Goal: Transaction & Acquisition: Purchase product/service

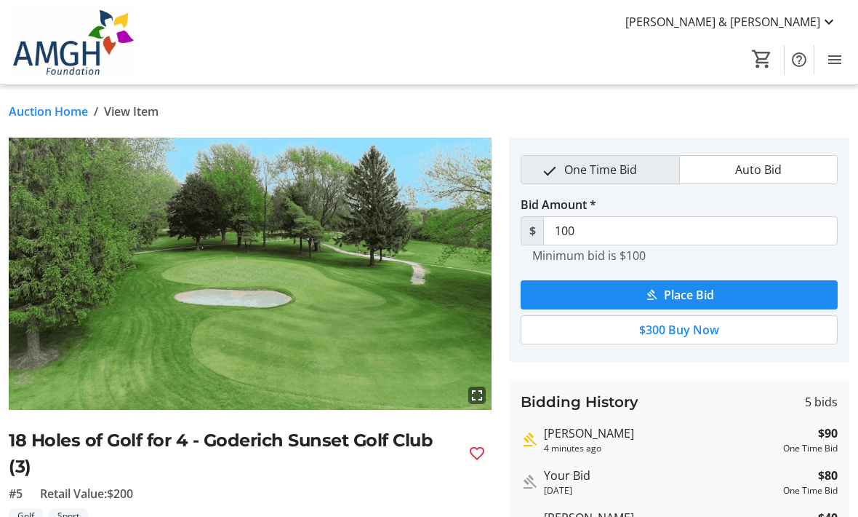
click at [47, 113] on link "Auction Home" at bounding box center [48, 111] width 79 height 17
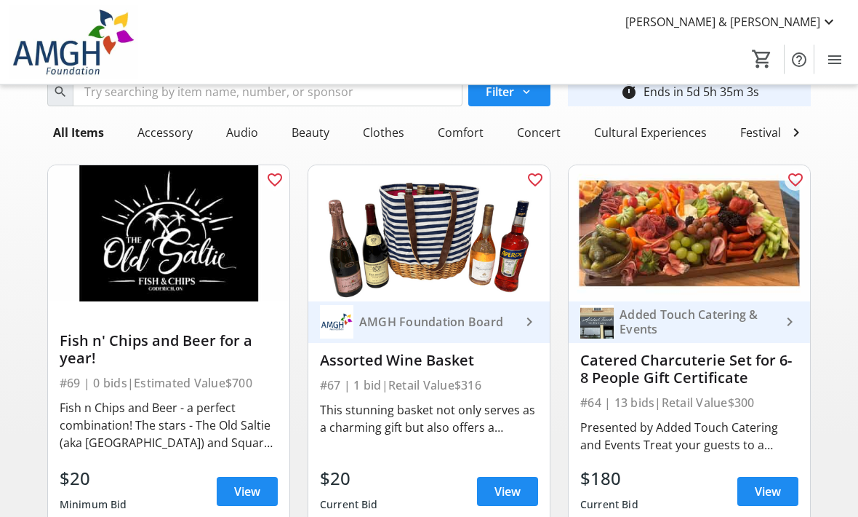
scroll to position [52, 0]
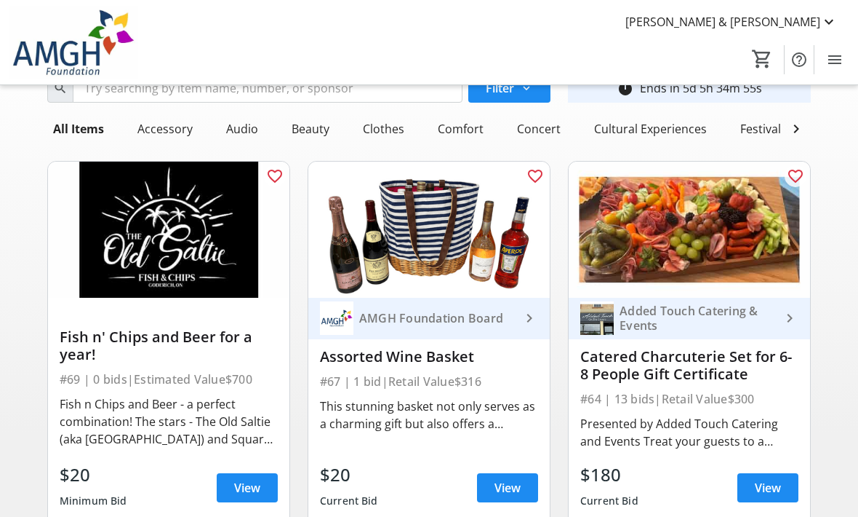
click at [426, 239] on img at bounding box center [429, 230] width 242 height 136
click at [500, 496] on span at bounding box center [507, 487] width 61 height 35
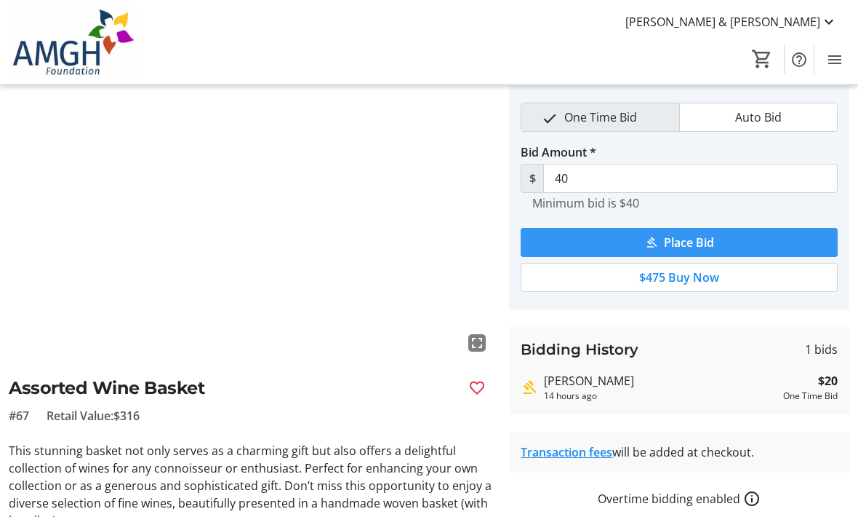
scroll to position [52, 0]
click at [673, 248] on span "Place Bid" at bounding box center [689, 242] width 50 height 17
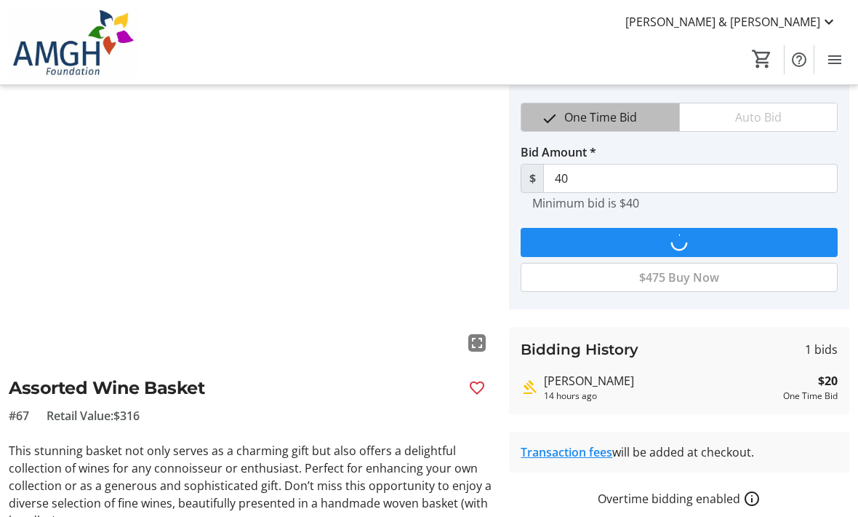
scroll to position [0, 0]
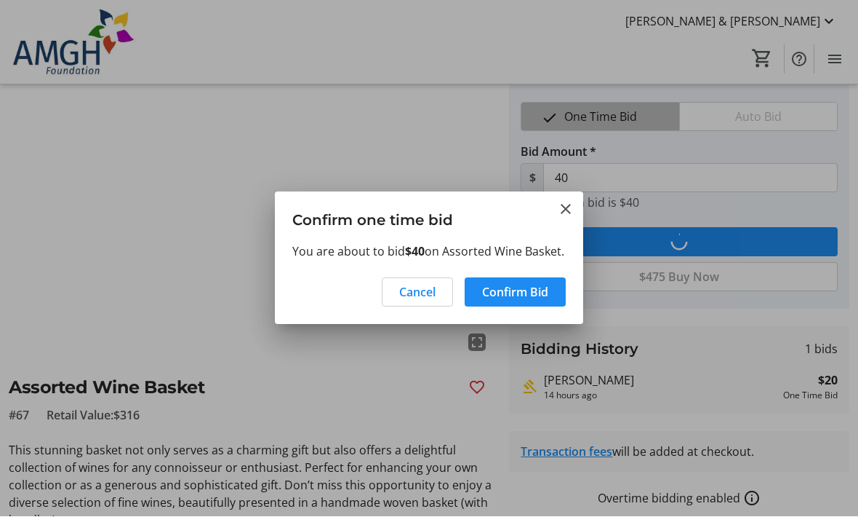
click at [427, 309] on span at bounding box center [418, 292] width 70 height 35
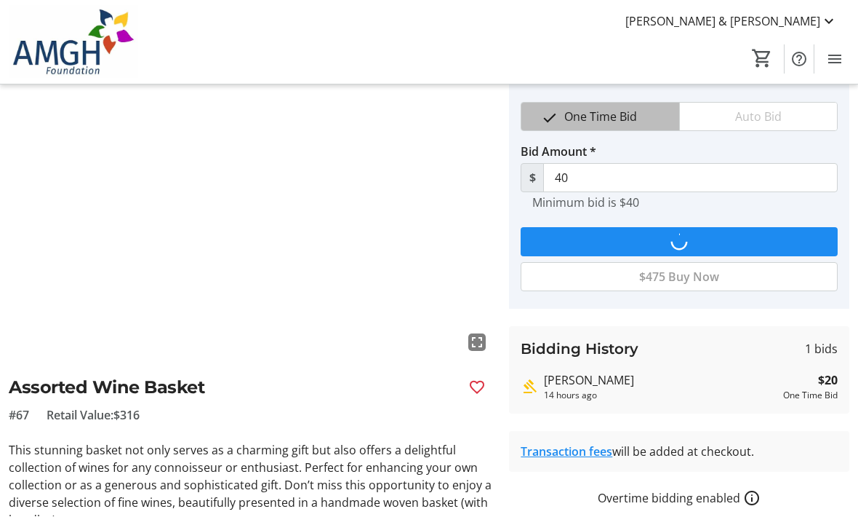
scroll to position [52, 0]
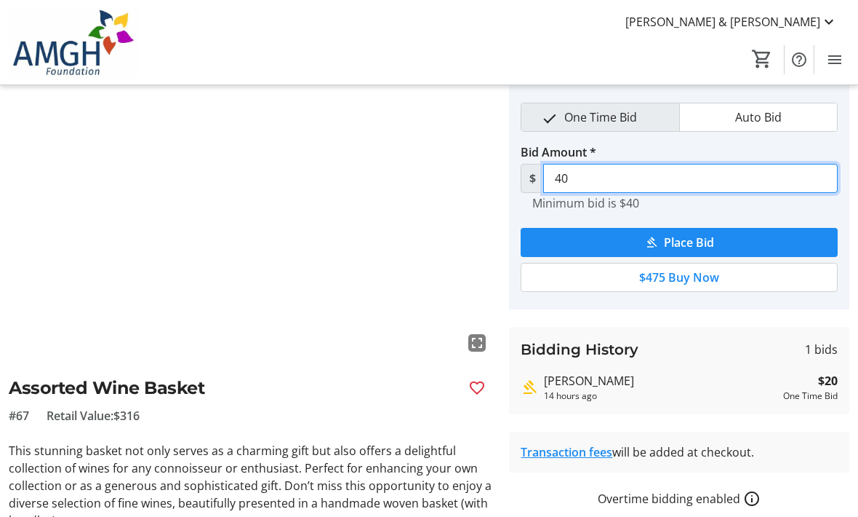
click at [575, 176] on input "40" at bounding box center [690, 178] width 295 height 29
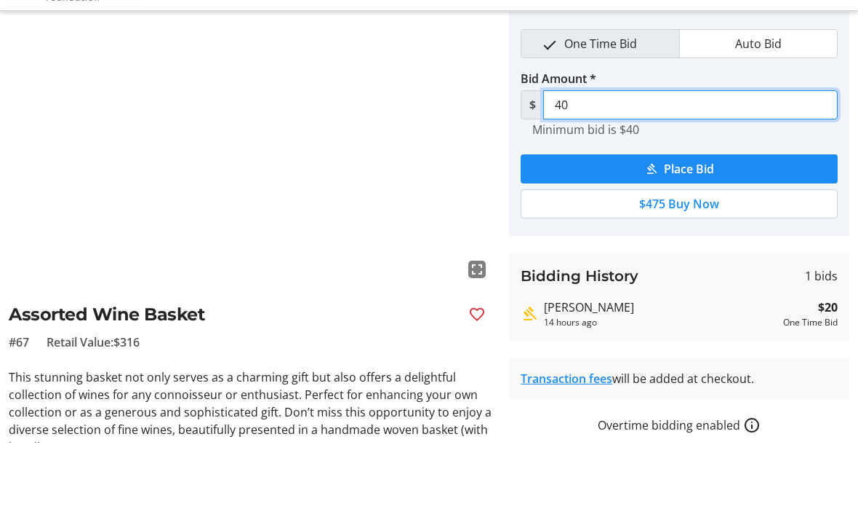
type input "4"
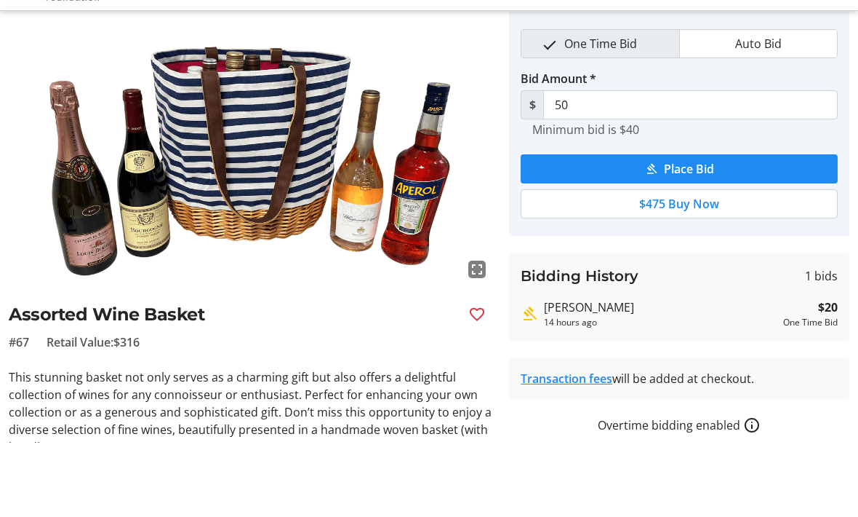
click at [719, 226] on span "submit" at bounding box center [679, 243] width 317 height 35
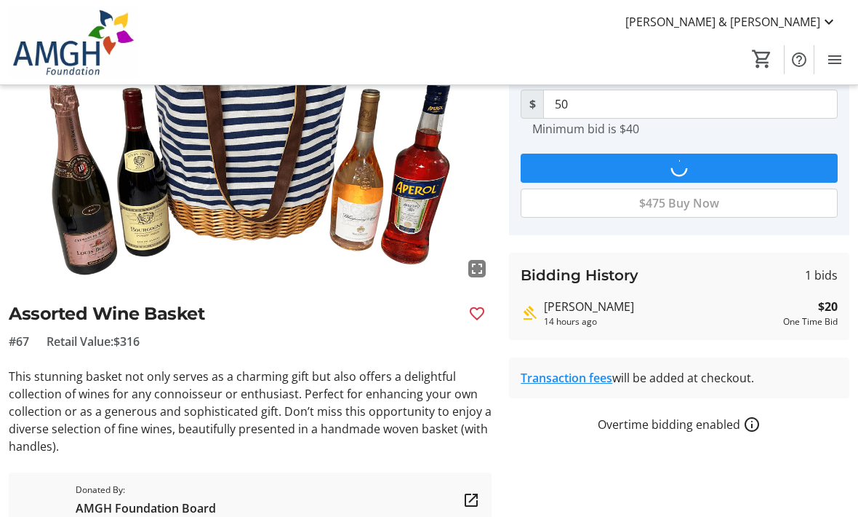
scroll to position [0, 0]
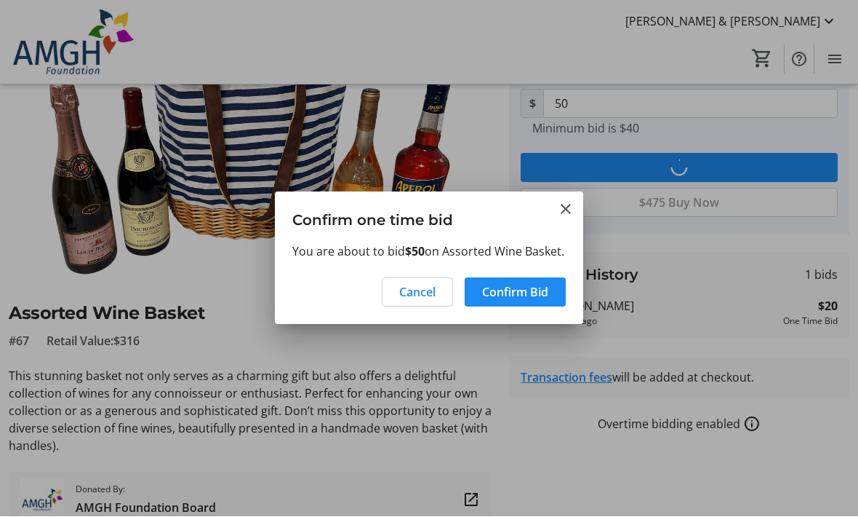
click at [534, 301] on span "Confirm Bid" at bounding box center [515, 292] width 66 height 17
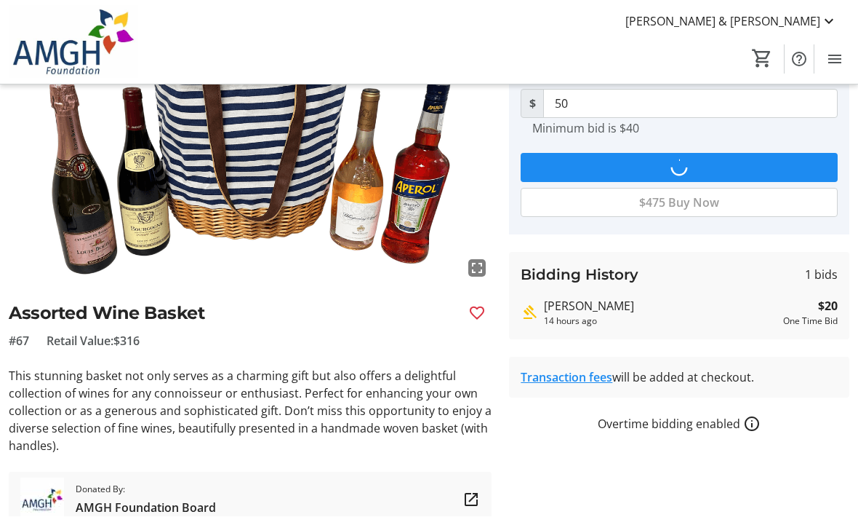
scroll to position [127, 0]
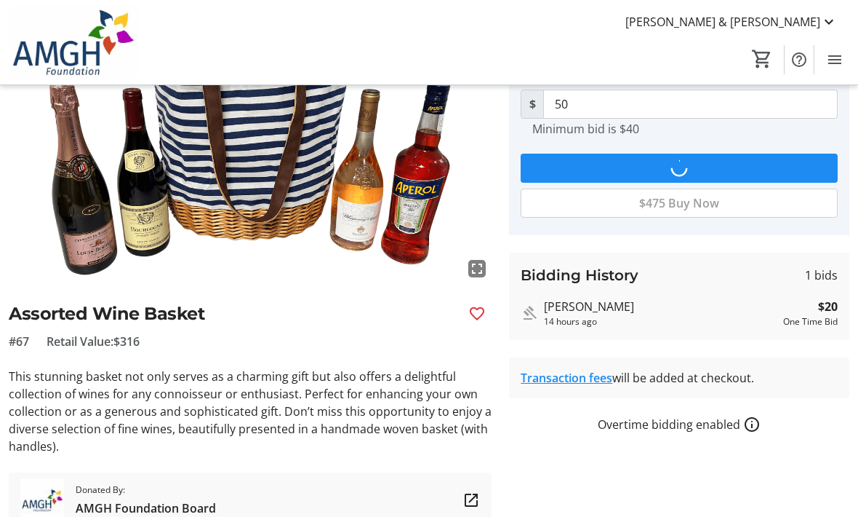
type input "70"
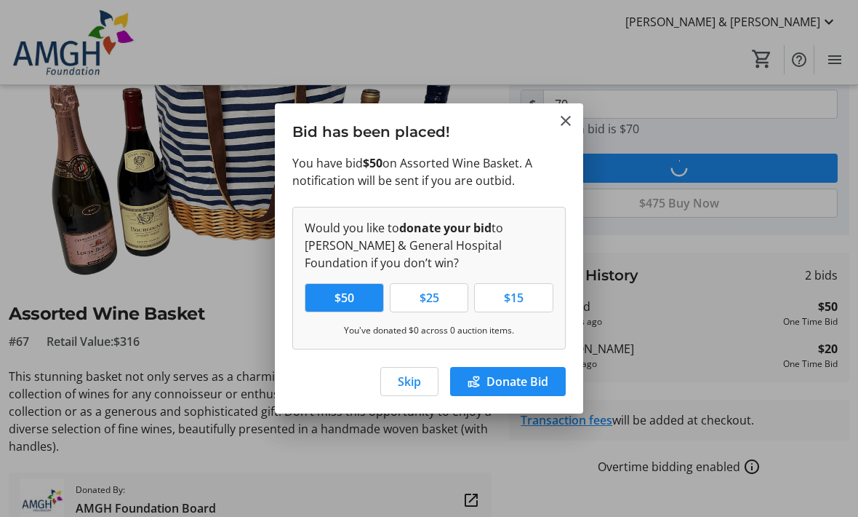
scroll to position [0, 0]
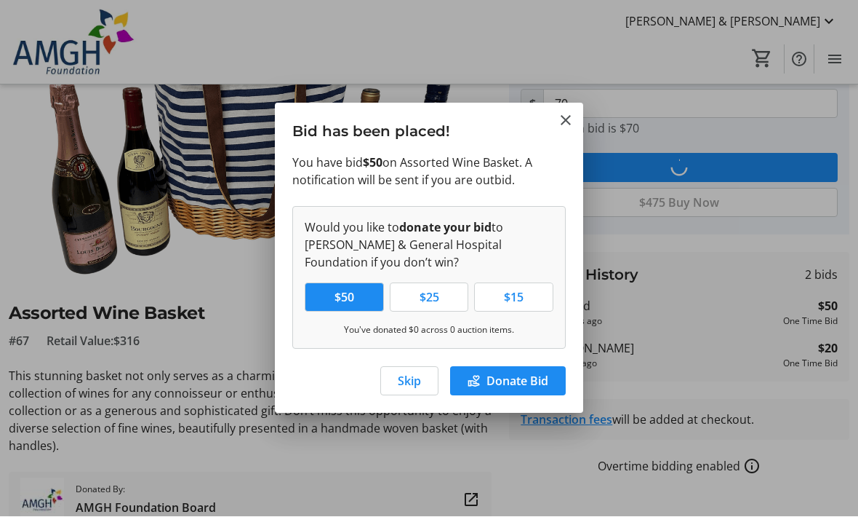
click at [414, 384] on span "Skip" at bounding box center [409, 380] width 23 height 17
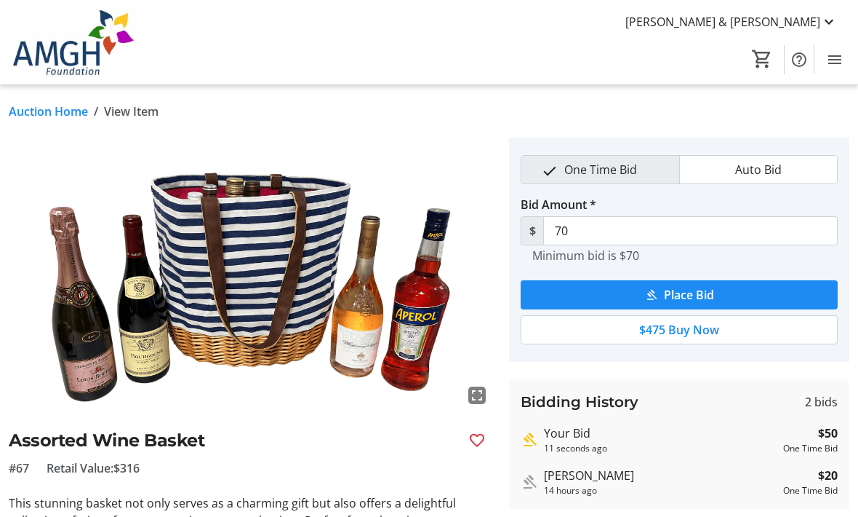
click at [53, 115] on link "Auction Home" at bounding box center [48, 111] width 79 height 17
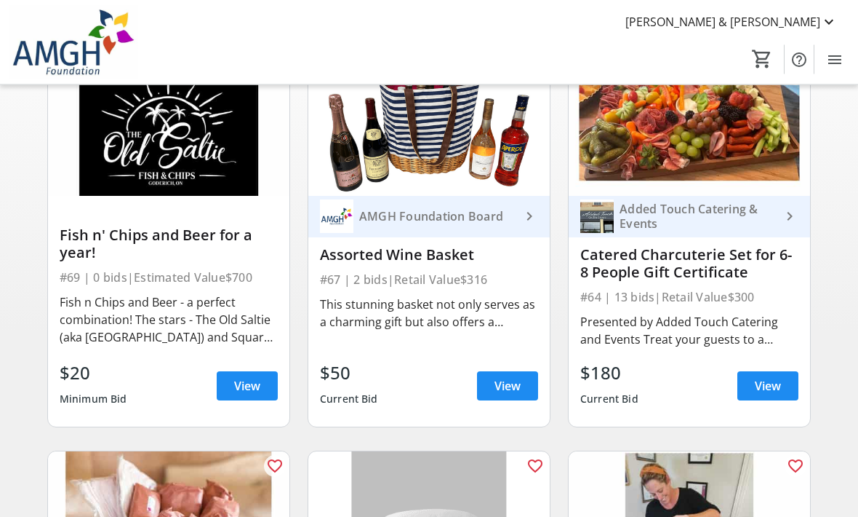
scroll to position [154, 0]
click at [769, 383] on span "View" at bounding box center [768, 385] width 26 height 17
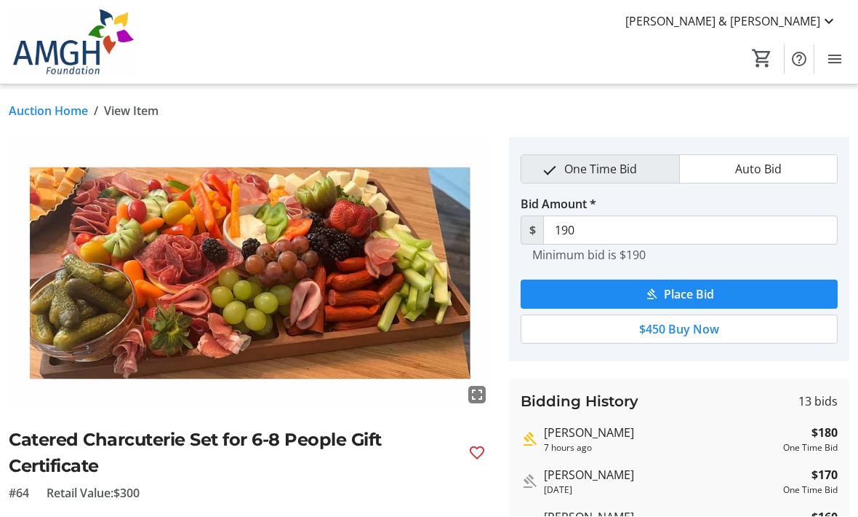
scroll to position [1, 0]
click at [49, 113] on link "Auction Home" at bounding box center [48, 110] width 79 height 17
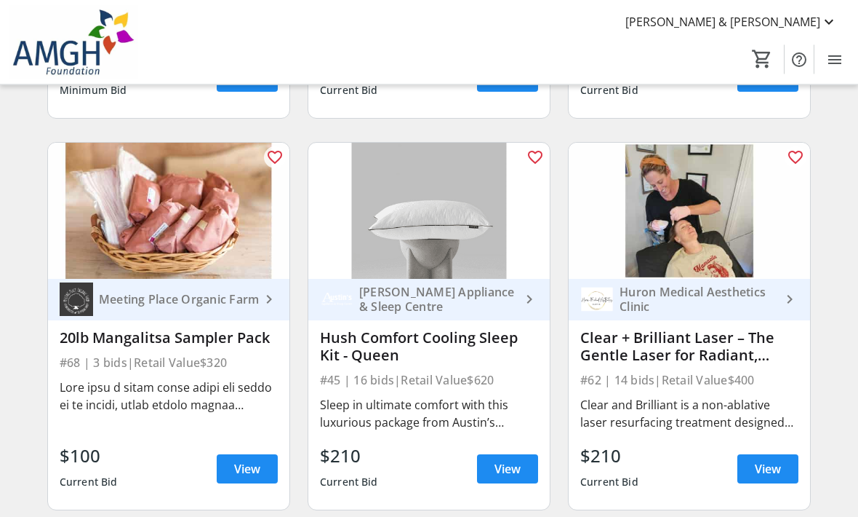
scroll to position [464, 0]
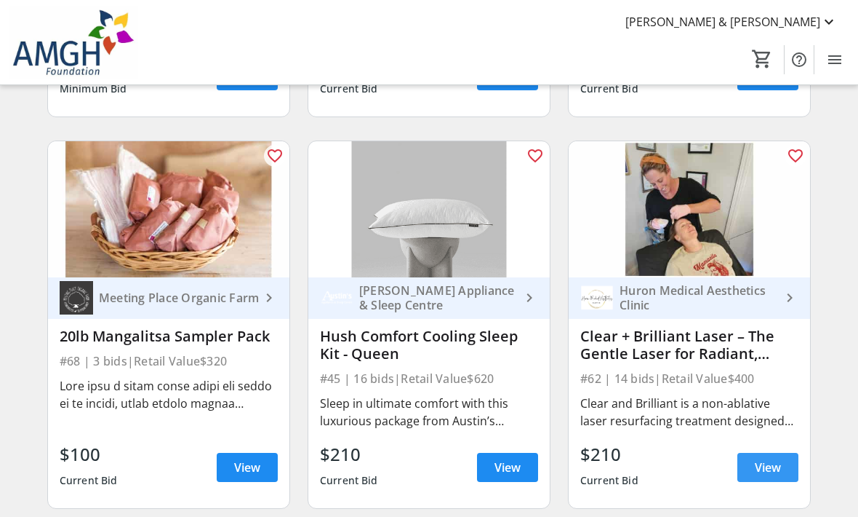
click at [762, 465] on span "View" at bounding box center [768, 466] width 26 height 17
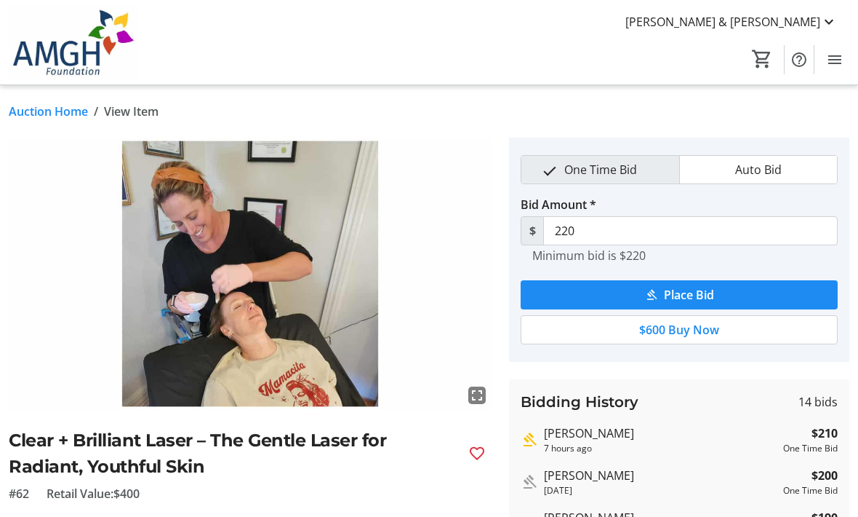
click at [52, 117] on link "Auction Home" at bounding box center [48, 111] width 79 height 17
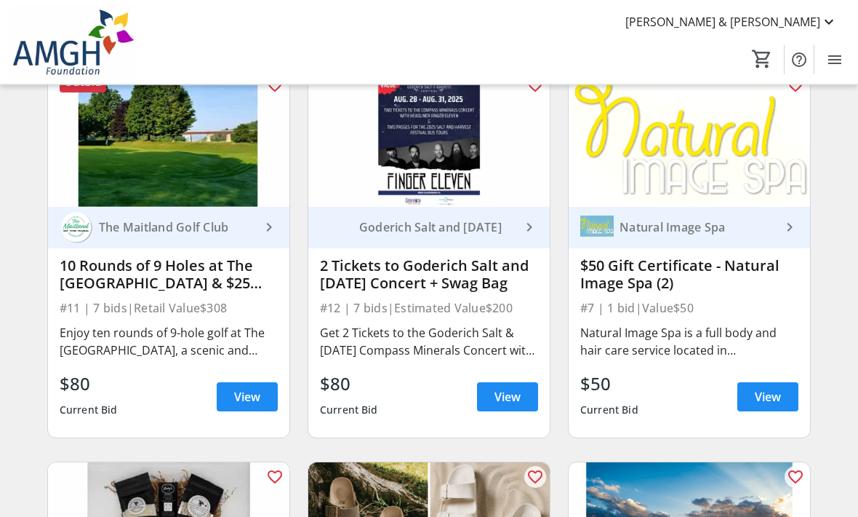
scroll to position [2100, 0]
click at [248, 393] on span "View" at bounding box center [247, 396] width 26 height 17
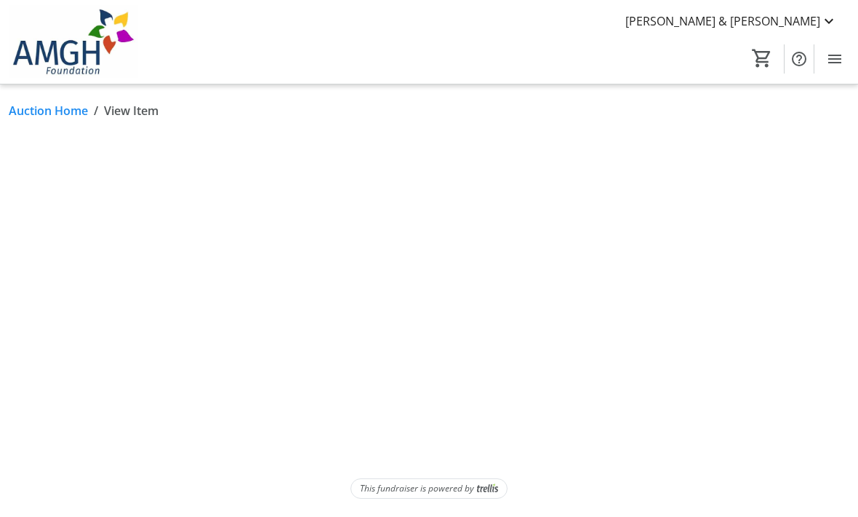
scroll to position [1, 0]
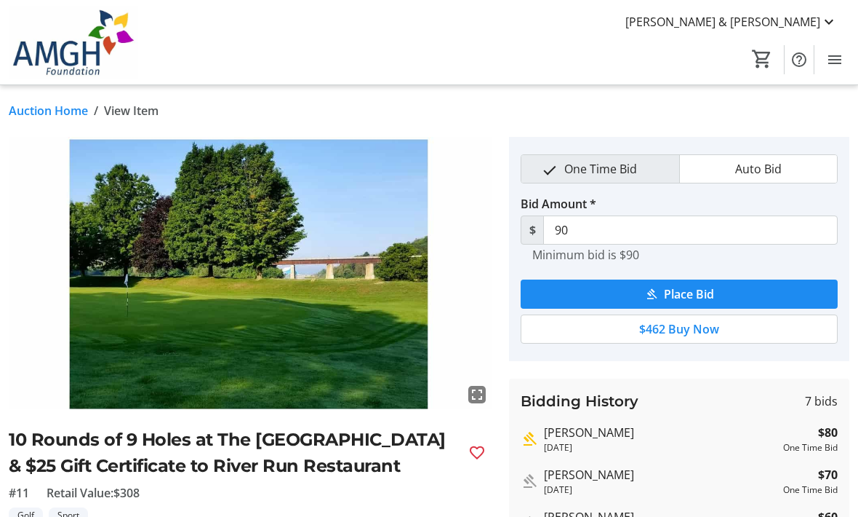
click at [50, 118] on link "Auction Home" at bounding box center [48, 110] width 79 height 17
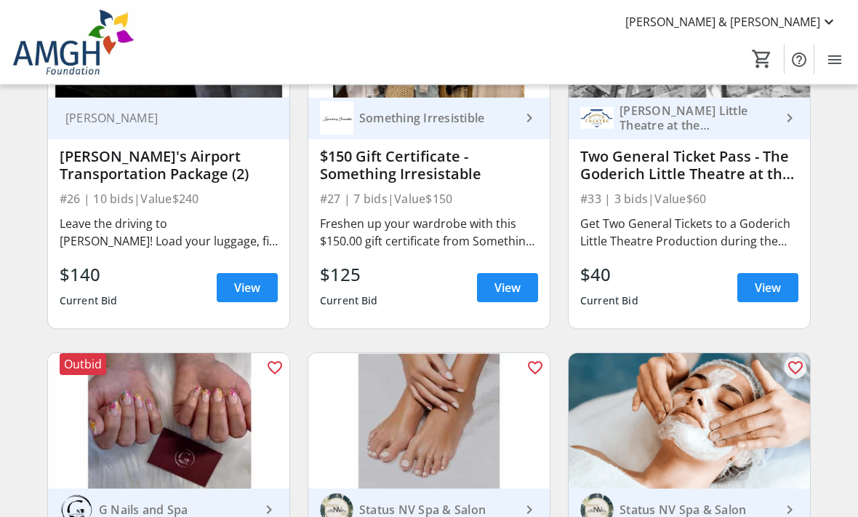
scroll to position [4551, 0]
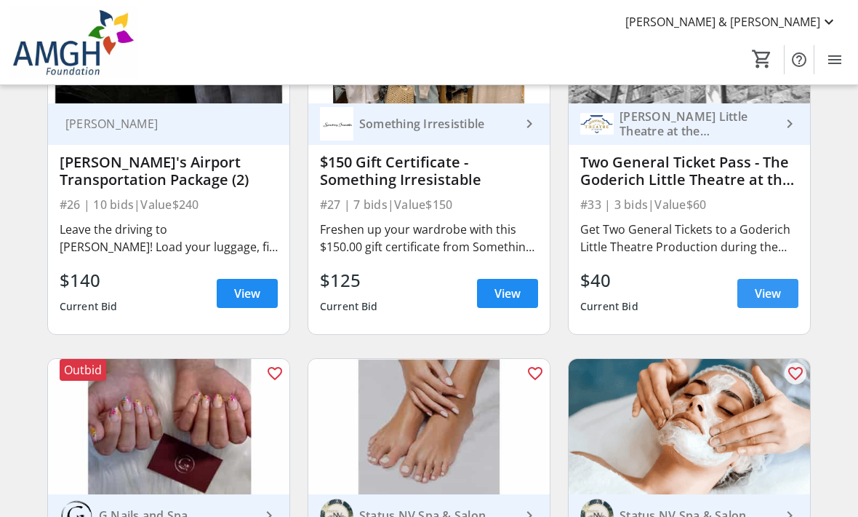
click at [770, 292] on span "View" at bounding box center [768, 292] width 26 height 17
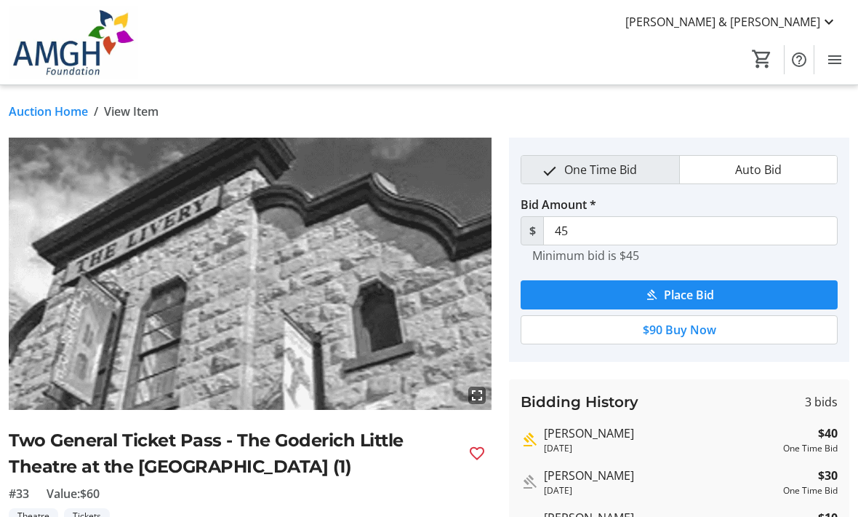
click at [45, 112] on link "Auction Home" at bounding box center [48, 111] width 79 height 17
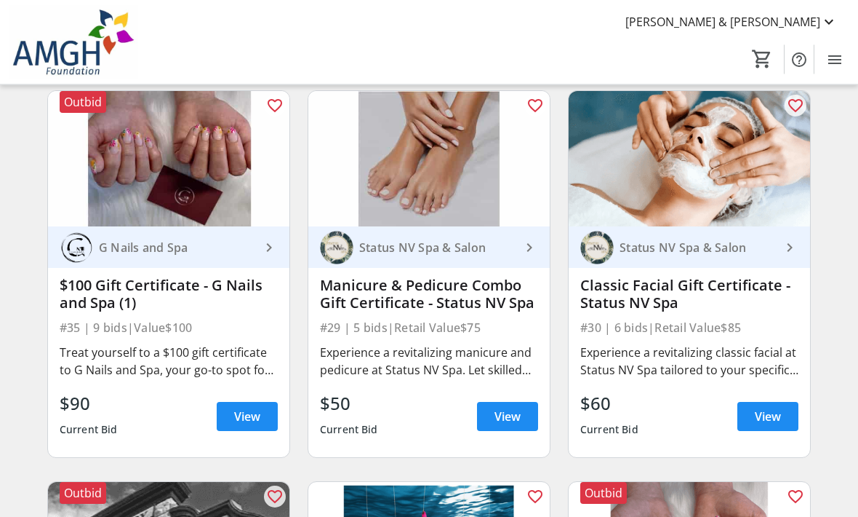
scroll to position [4818, 0]
click at [761, 420] on span "View" at bounding box center [768, 415] width 26 height 17
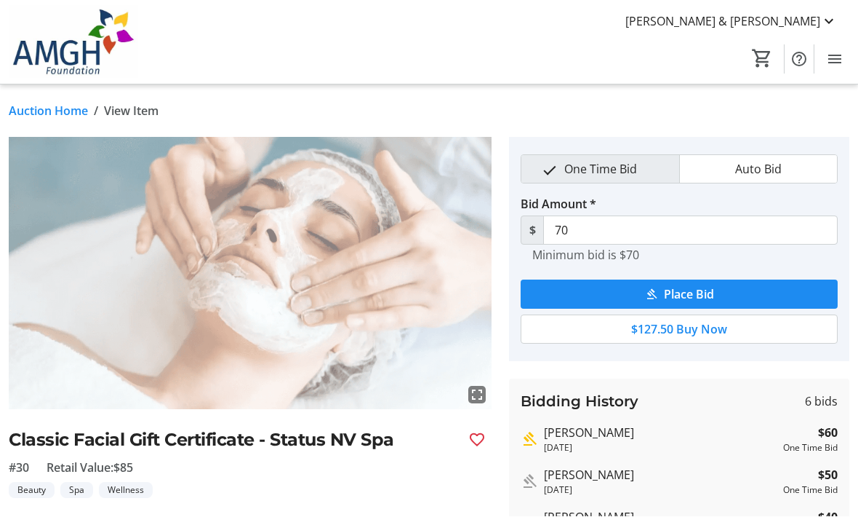
scroll to position [1, 0]
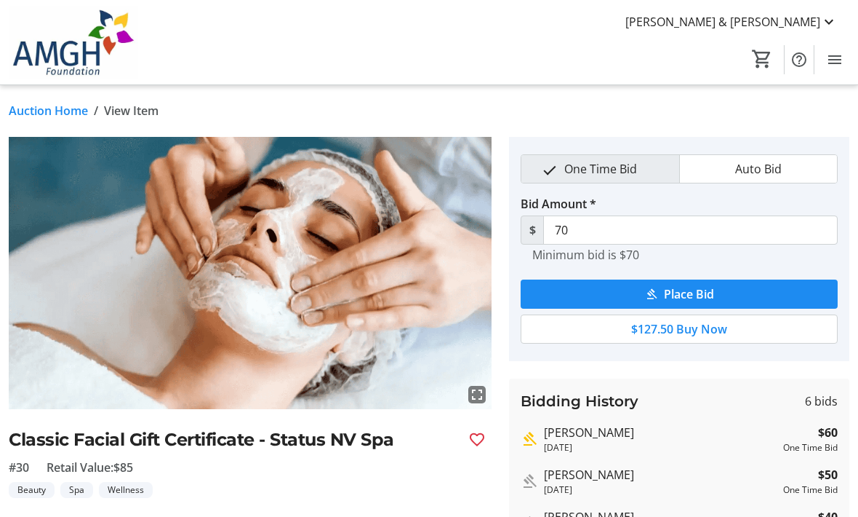
click at [37, 113] on link "Auction Home" at bounding box center [48, 110] width 79 height 17
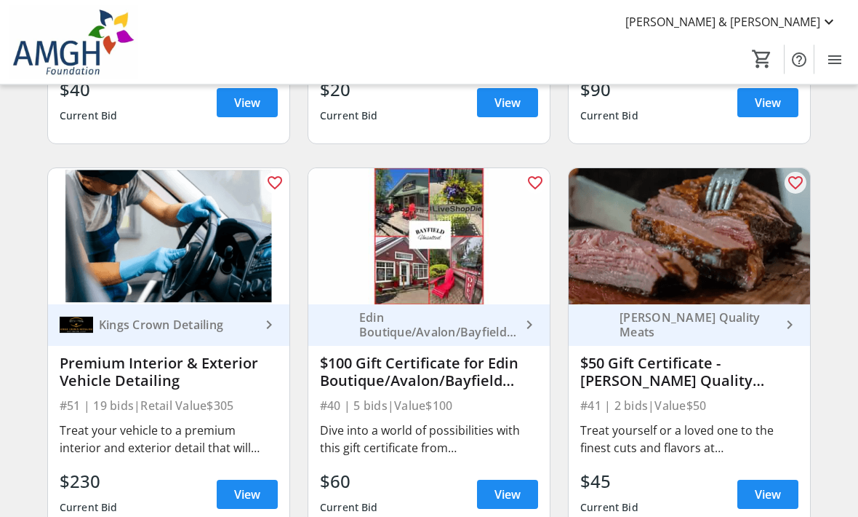
scroll to position [5524, 0]
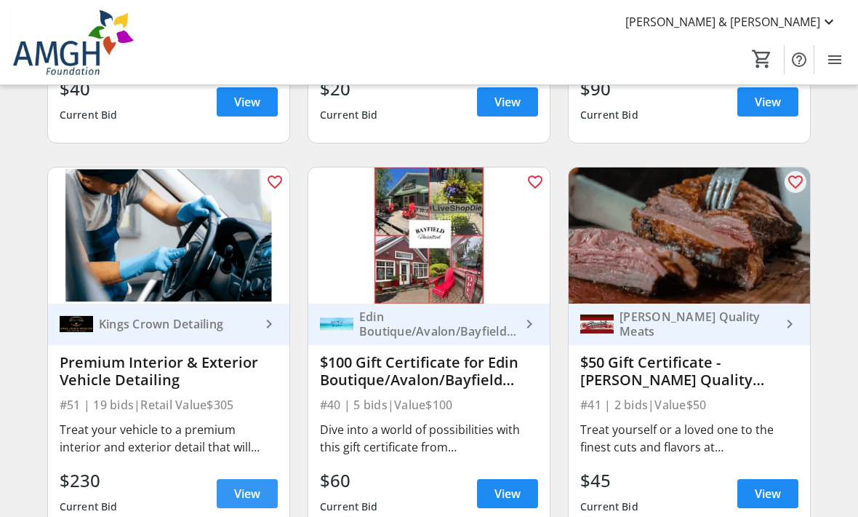
click at [248, 490] on span "View" at bounding box center [247, 493] width 26 height 17
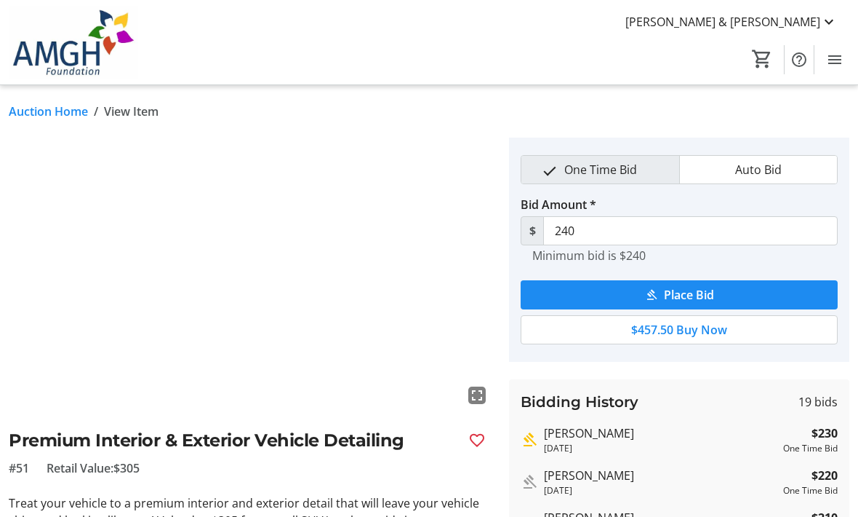
click at [44, 109] on link "Auction Home" at bounding box center [48, 111] width 79 height 17
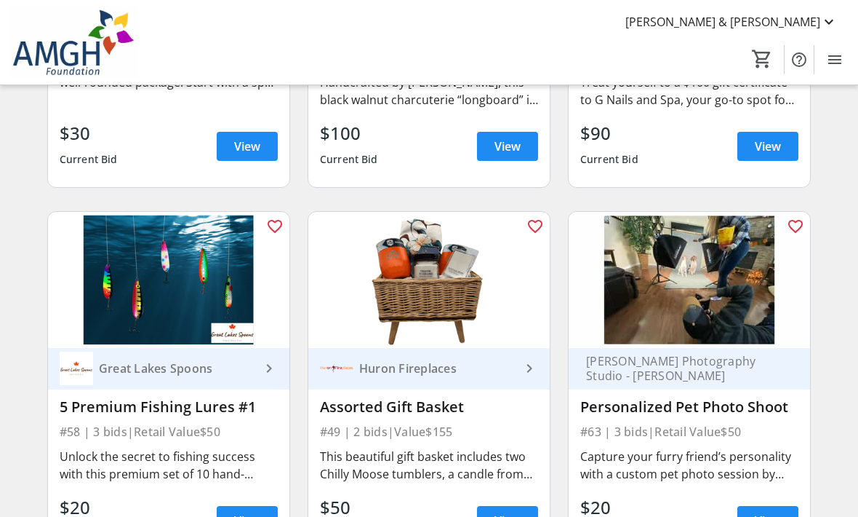
scroll to position [7434, 0]
